Goal: Task Accomplishment & Management: Complete application form

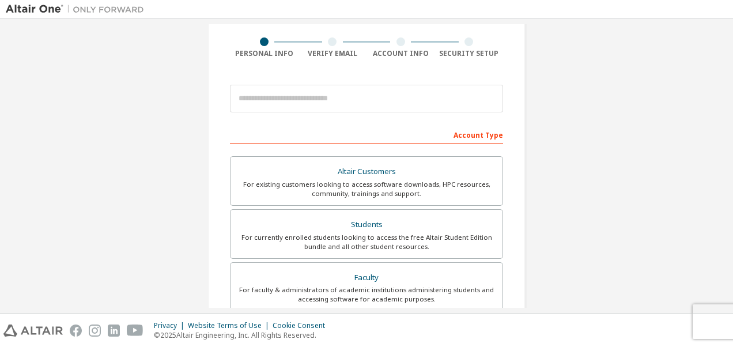
scroll to position [99, 0]
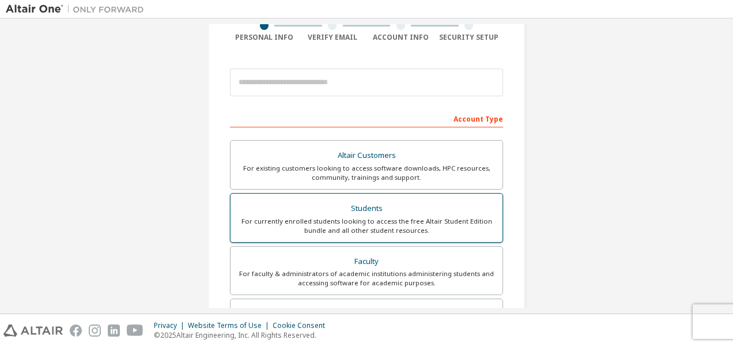
click at [374, 204] on div "Students" at bounding box center [367, 209] width 258 height 16
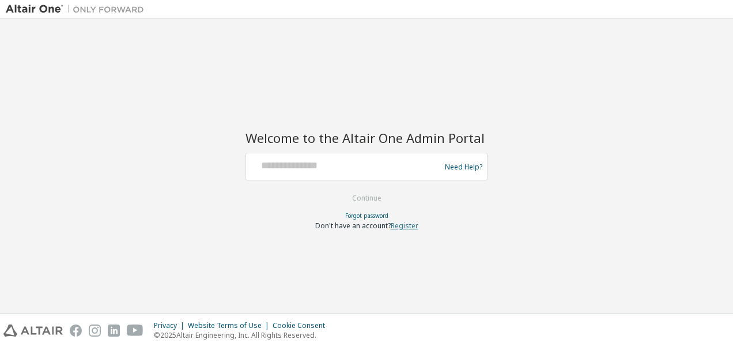
click at [411, 225] on link "Register" at bounding box center [405, 226] width 28 height 10
